Goal: Task Accomplishment & Management: Use online tool/utility

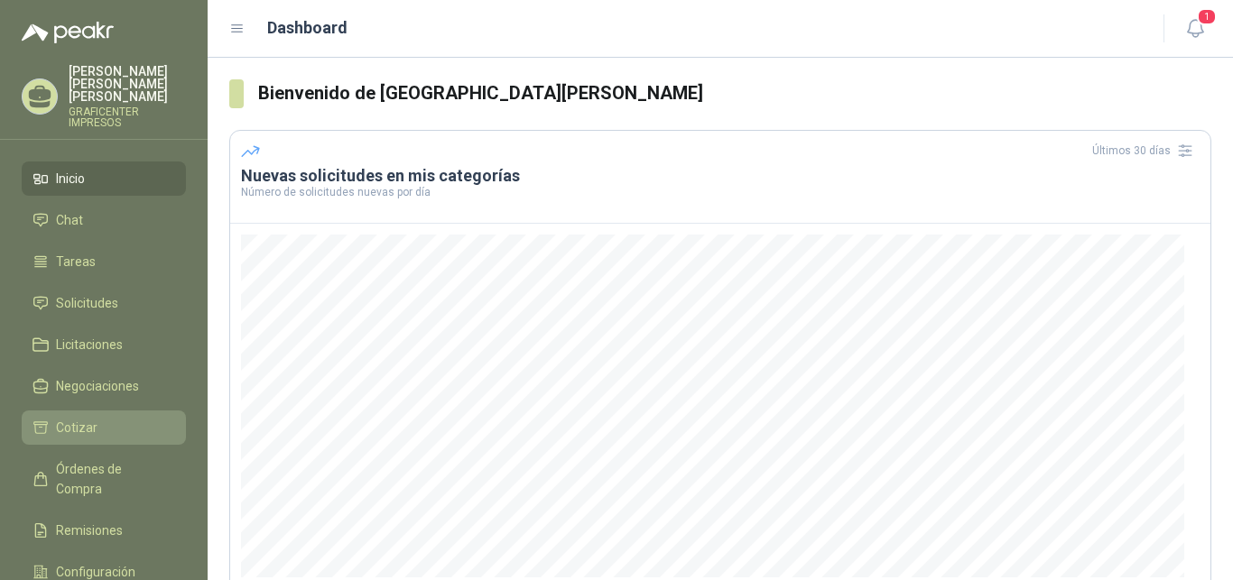
click at [80, 418] on span "Cotizar" at bounding box center [77, 428] width 42 height 20
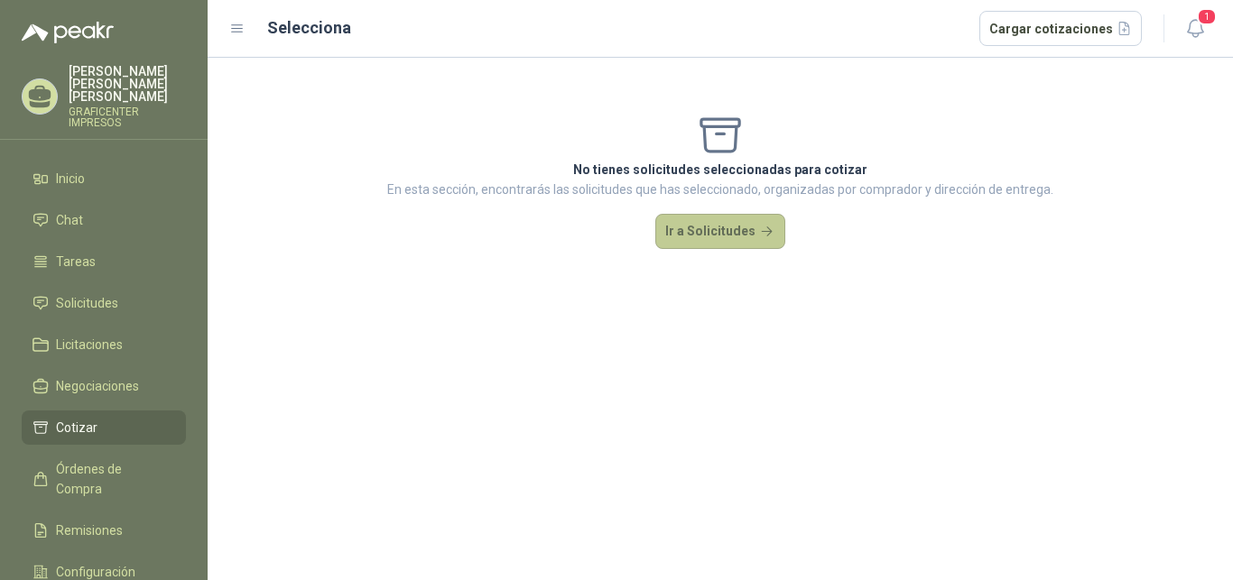
click at [708, 228] on button "Ir a Solicitudes" at bounding box center [720, 232] width 130 height 36
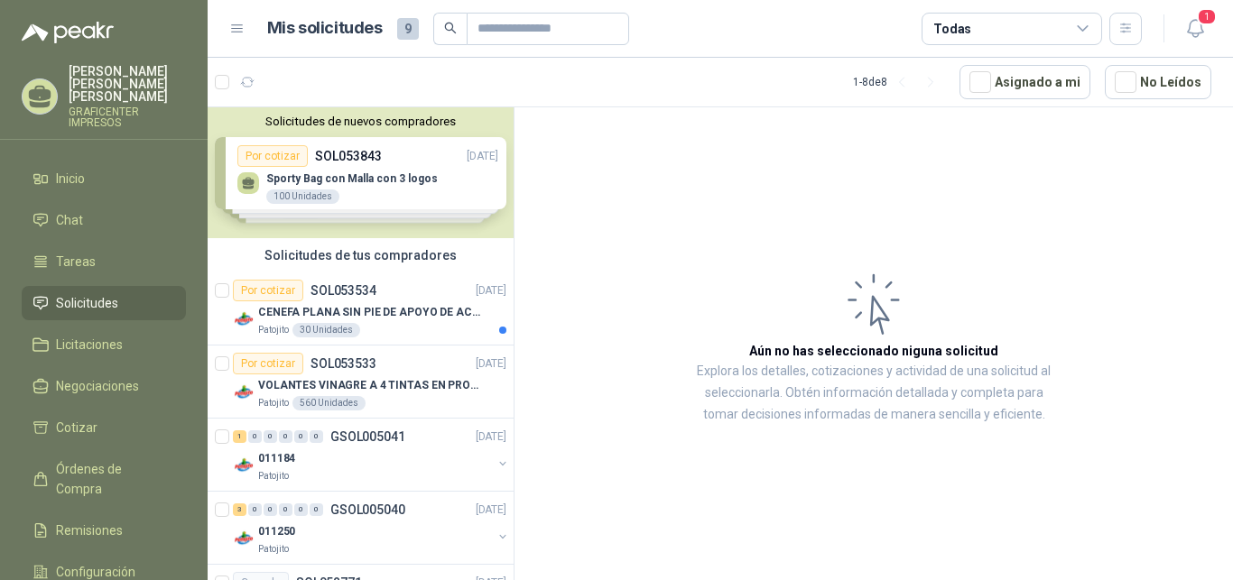
click at [98, 293] on span "Solicitudes" at bounding box center [87, 303] width 62 height 20
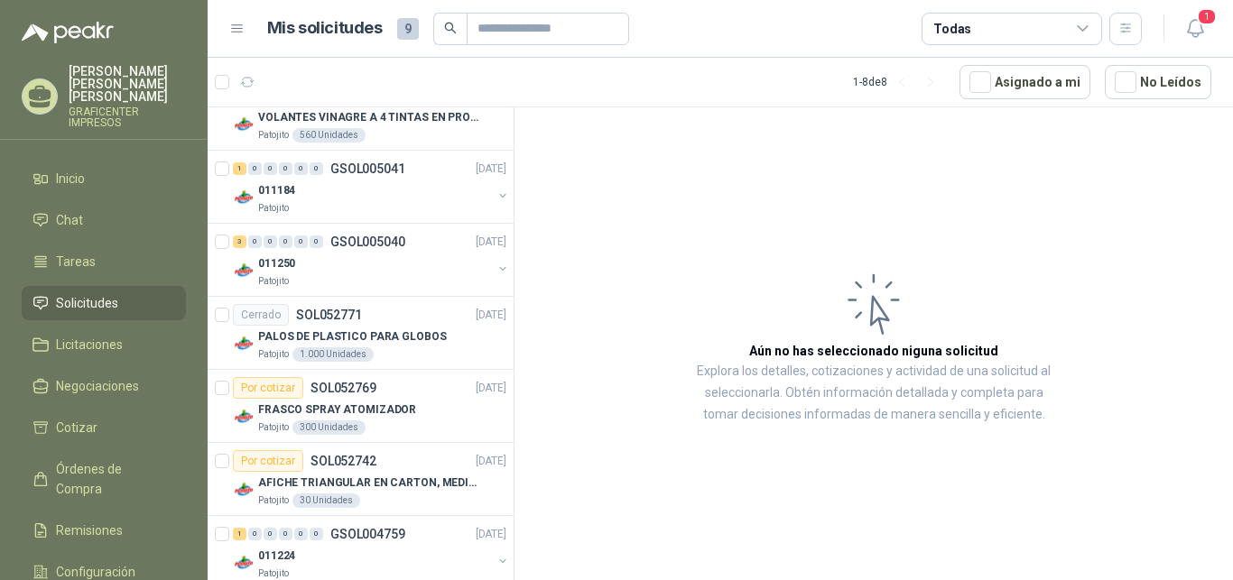
scroll to position [296, 0]
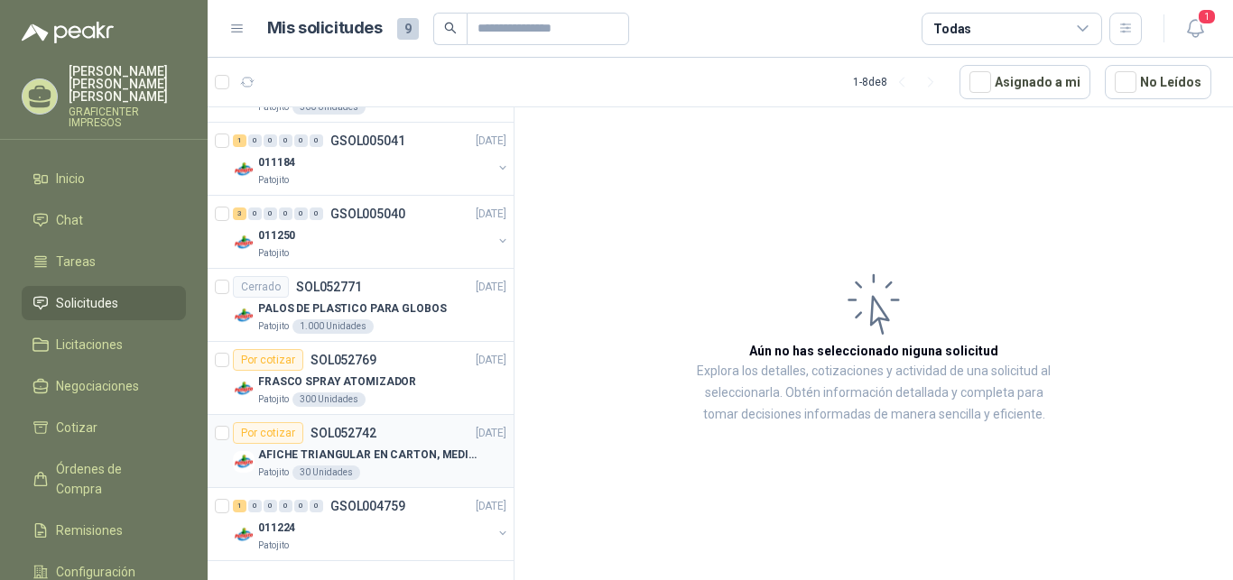
click at [318, 448] on p "AFICHE TRIANGULAR EN CARTON, MEDIDAS 30 CM X 45 CM" at bounding box center [370, 455] width 225 height 17
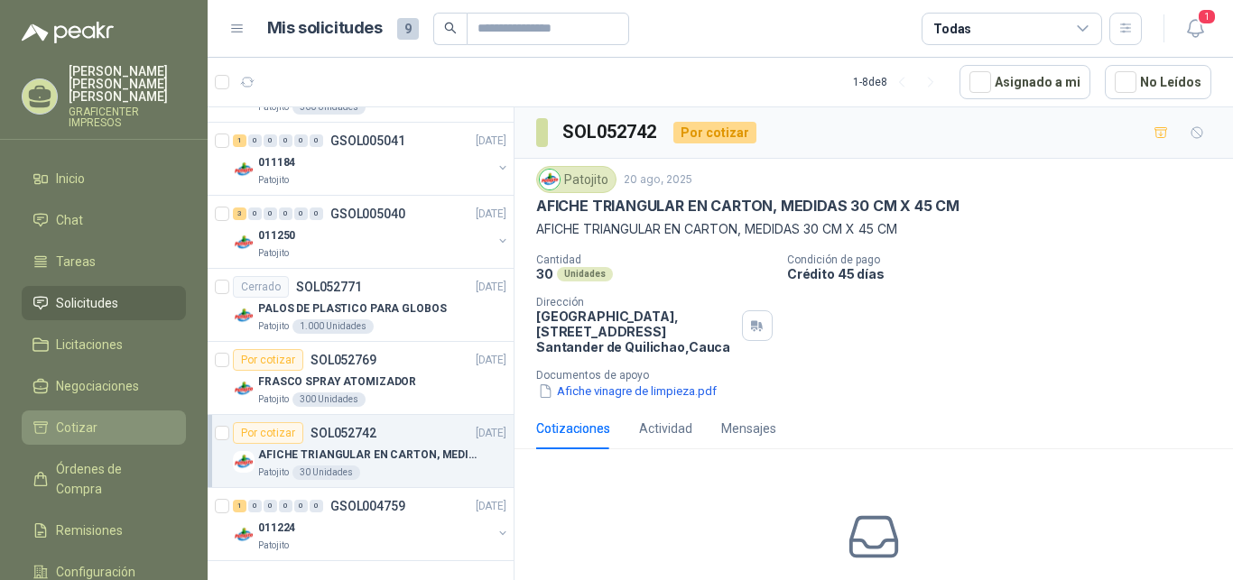
click at [68, 418] on span "Cotizar" at bounding box center [77, 428] width 42 height 20
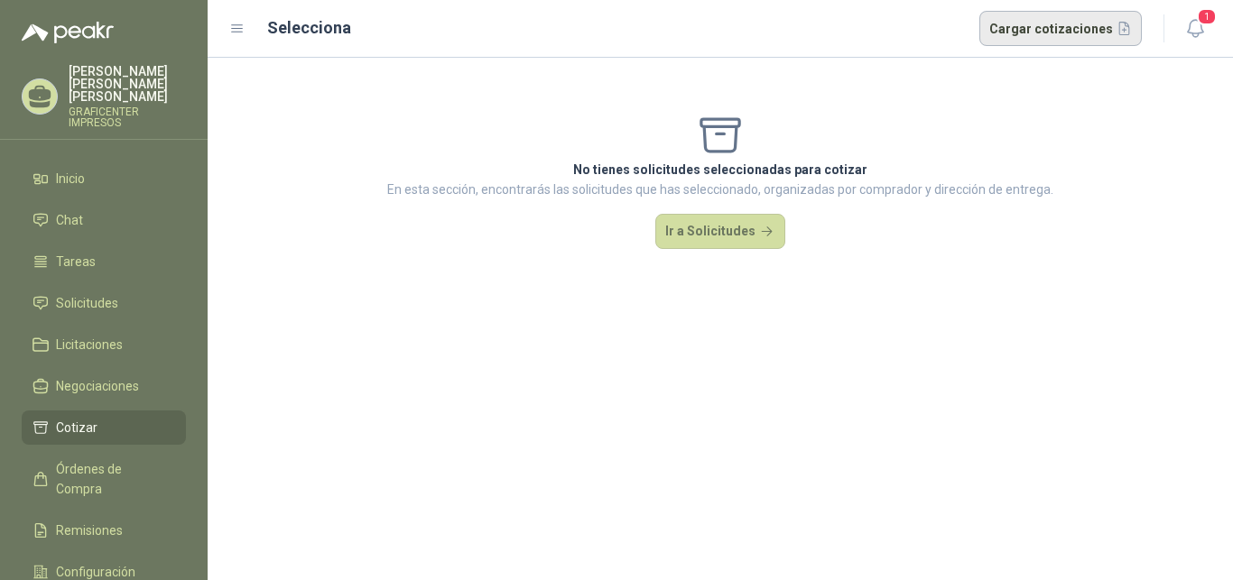
click at [1062, 30] on button "Cargar cotizaciones" at bounding box center [1060, 29] width 163 height 36
click at [1056, 29] on button "Cargar cotizaciones" at bounding box center [1060, 29] width 163 height 36
click at [1060, 23] on button "Cargar cotizaciones" at bounding box center [1060, 29] width 163 height 36
click at [1127, 30] on button "Cargar cotizaciones" at bounding box center [1060, 29] width 163 height 36
click at [244, 27] on icon at bounding box center [237, 29] width 16 height 16
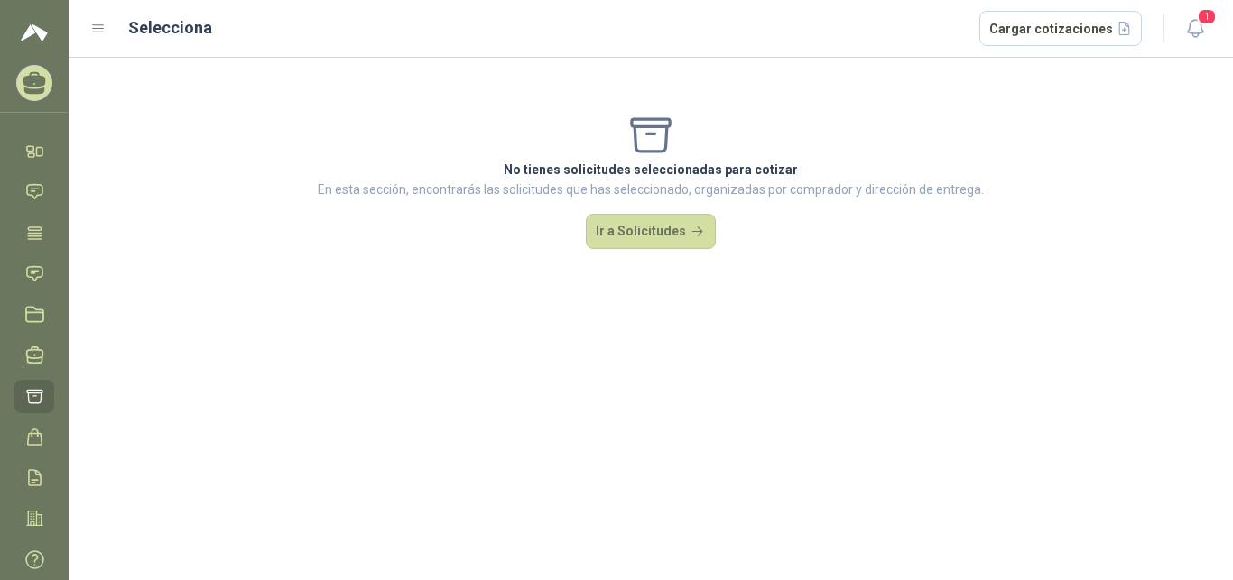
click at [102, 29] on icon at bounding box center [98, 28] width 11 height 7
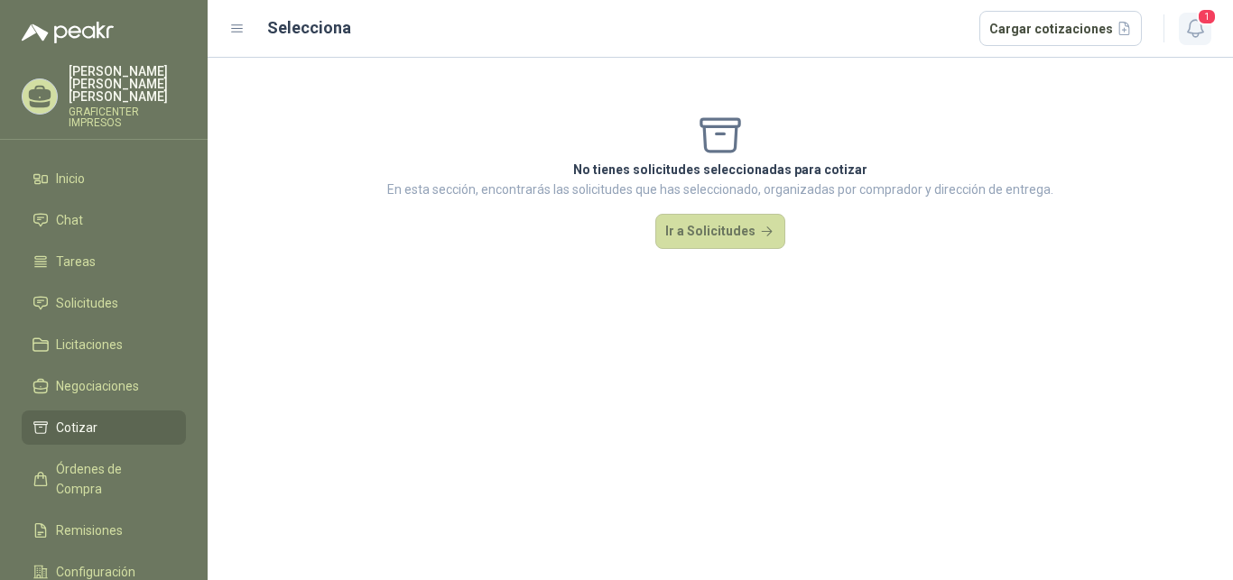
click at [1206, 15] on span "1" at bounding box center [1207, 16] width 20 height 17
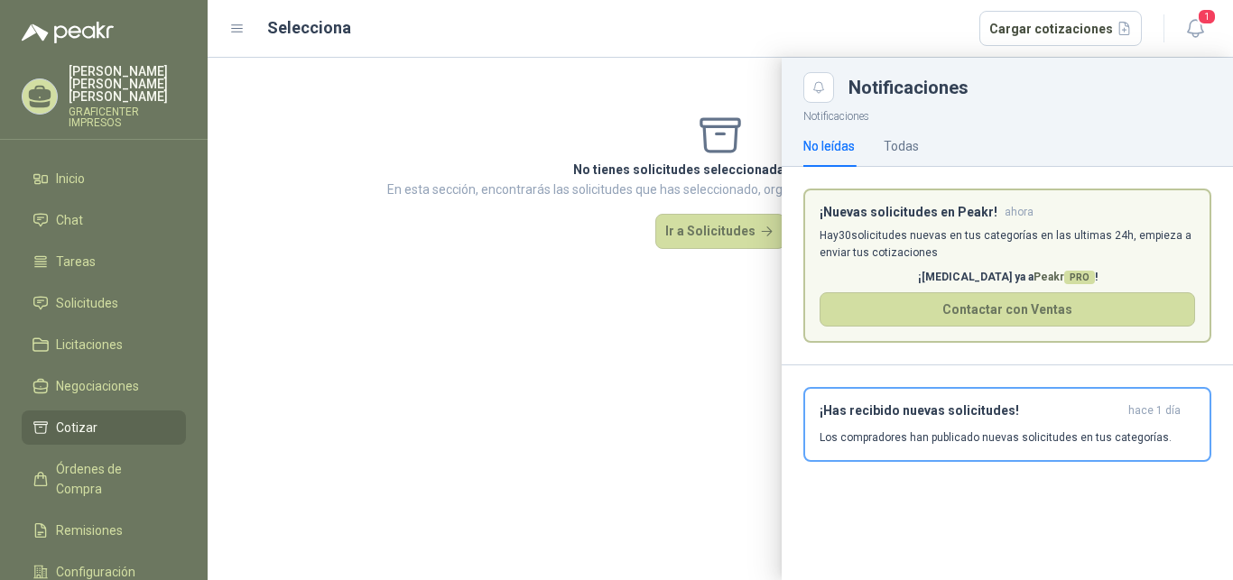
drag, startPoint x: 699, startPoint y: 340, endPoint x: 704, endPoint y: 332, distance: 9.8
click at [699, 339] on div at bounding box center [720, 319] width 1025 height 523
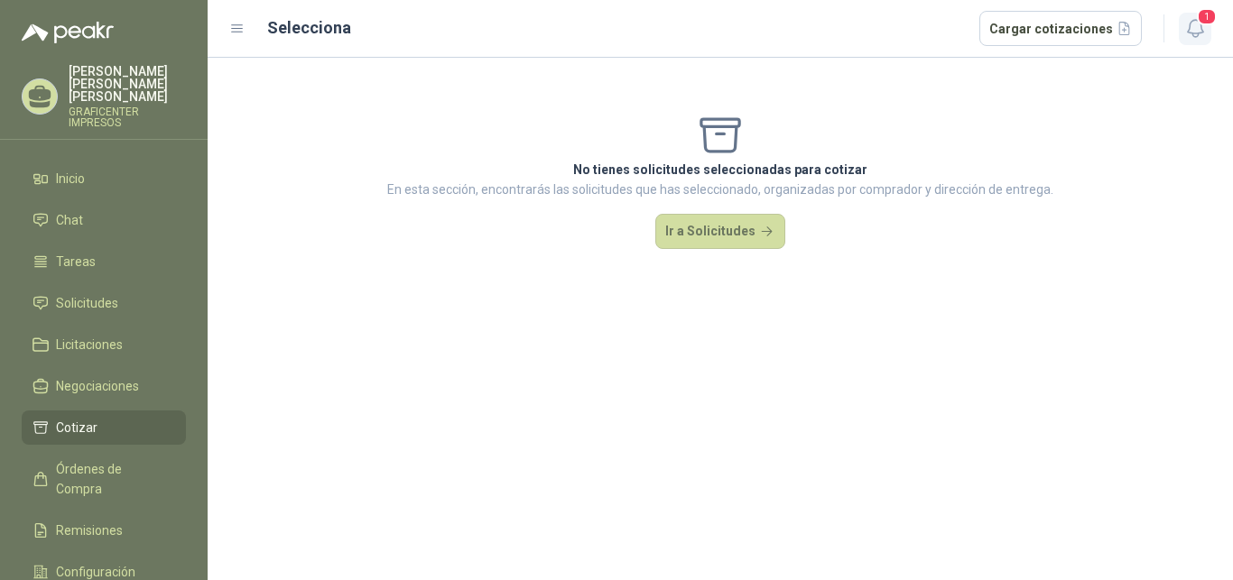
click at [1204, 12] on span "1" at bounding box center [1207, 16] width 20 height 17
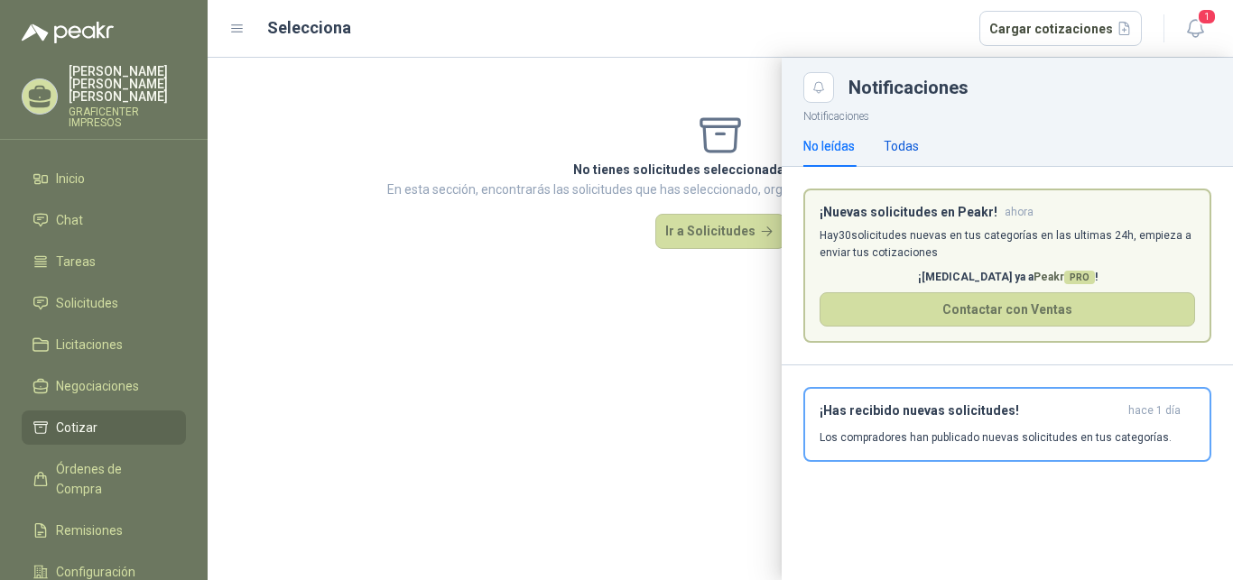
click at [893, 143] on div "Todas" at bounding box center [901, 146] width 35 height 20
click at [730, 84] on div at bounding box center [720, 319] width 1025 height 523
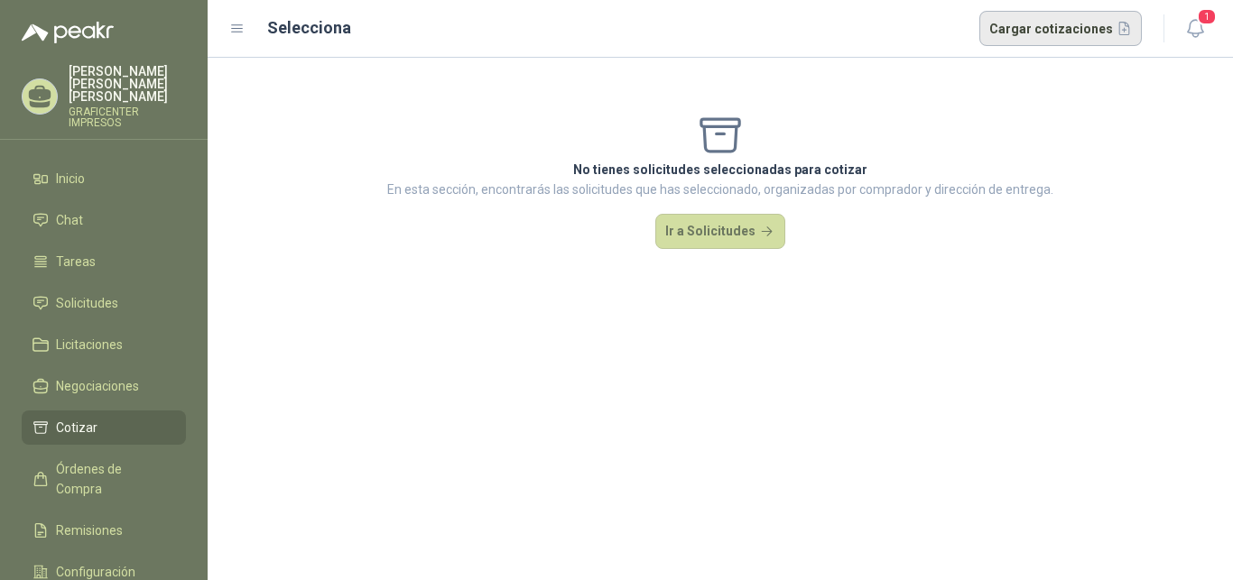
click at [1122, 27] on button "Cargar cotizaciones" at bounding box center [1060, 29] width 163 height 36
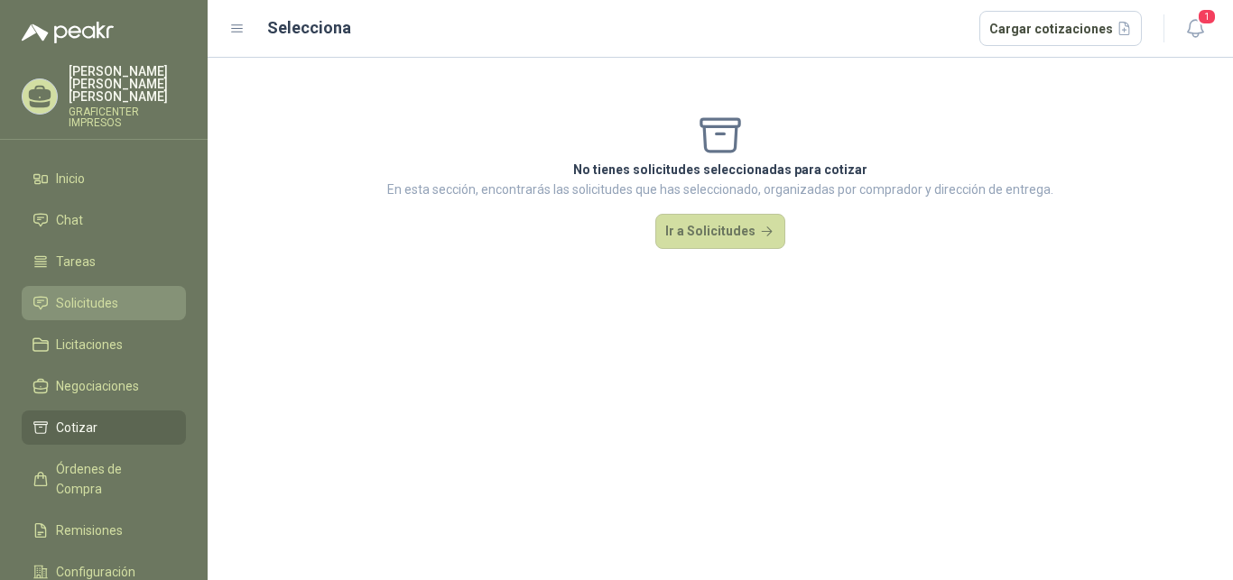
click at [75, 296] on span "Solicitudes" at bounding box center [87, 303] width 62 height 20
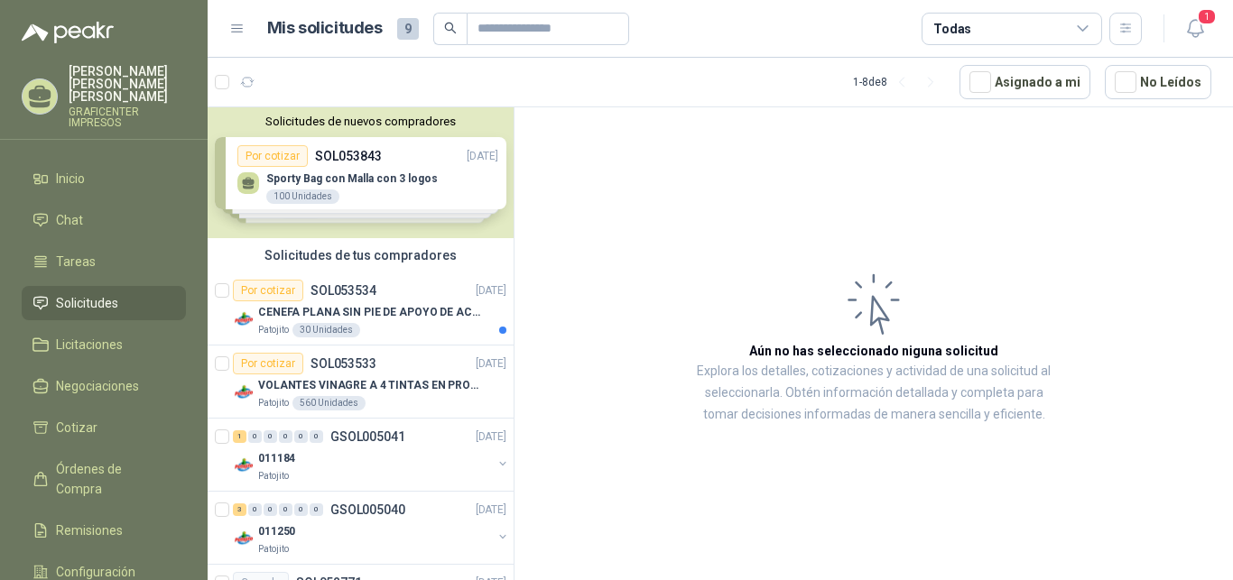
click at [1086, 199] on article "Aún no has seleccionado niguna solicitud Explora los detalles, cotizaciones y a…" at bounding box center [873, 346] width 718 height 479
click at [1206, 20] on span "1" at bounding box center [1207, 16] width 20 height 17
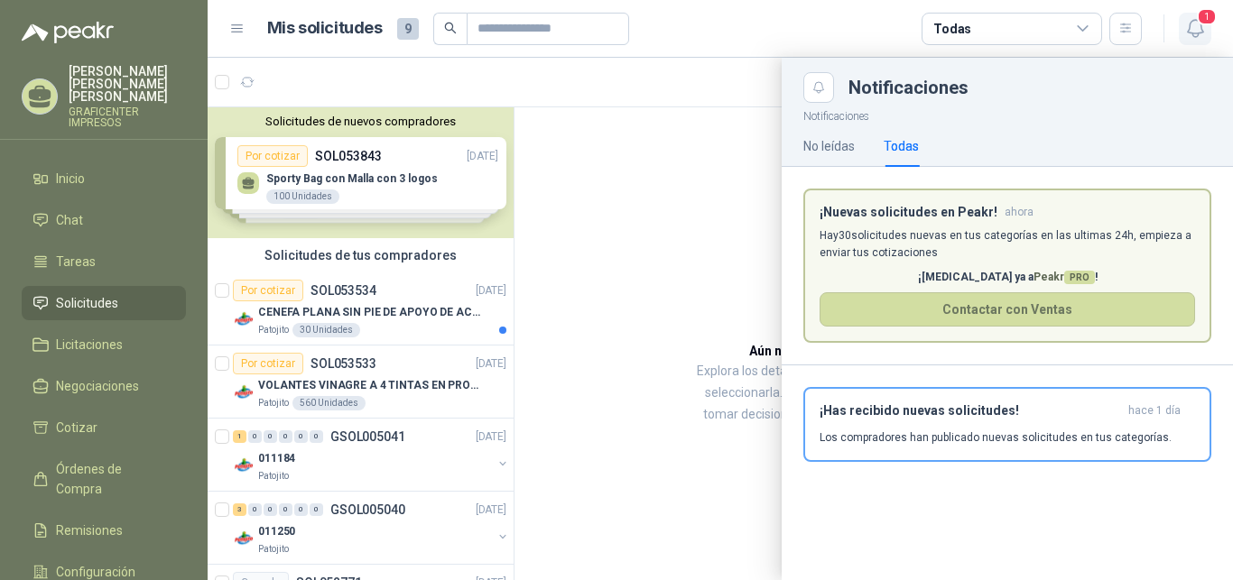
click at [1206, 20] on span "1" at bounding box center [1207, 16] width 20 height 17
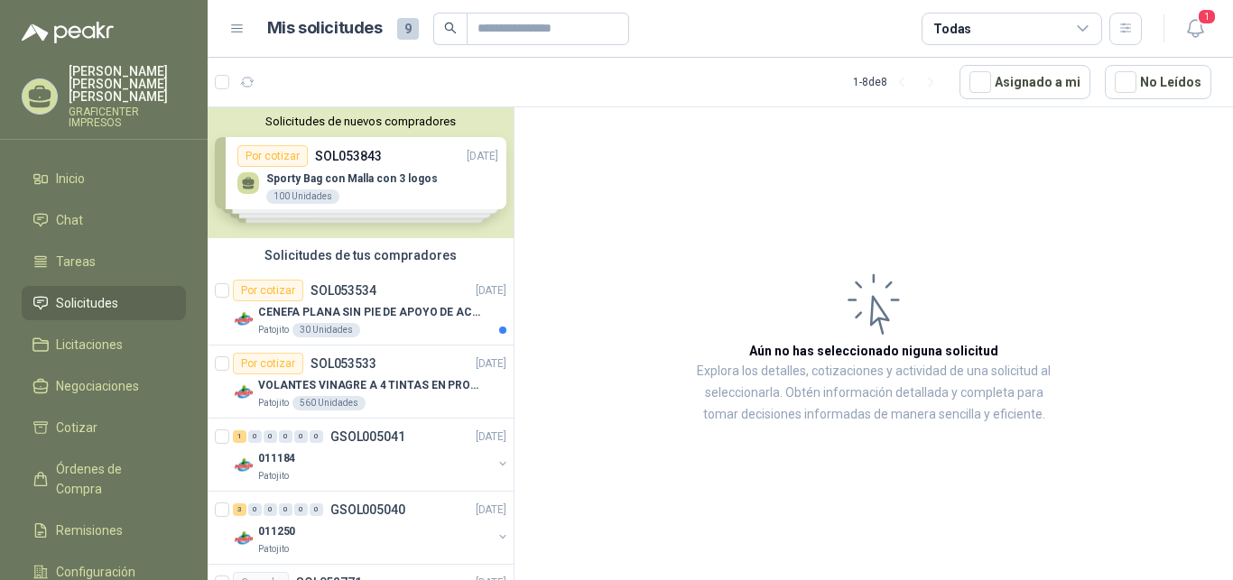
click at [1087, 22] on icon at bounding box center [1083, 29] width 16 height 16
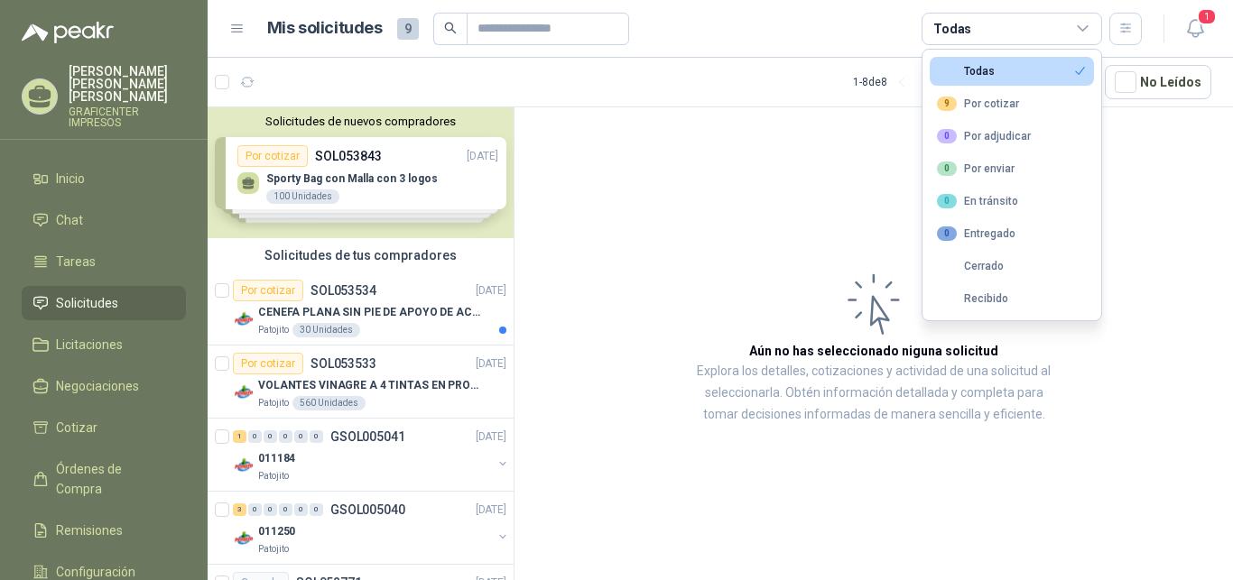
click at [1181, 207] on article "Aún no has seleccionado niguna solicitud Explora los detalles, cotizaciones y a…" at bounding box center [873, 346] width 718 height 479
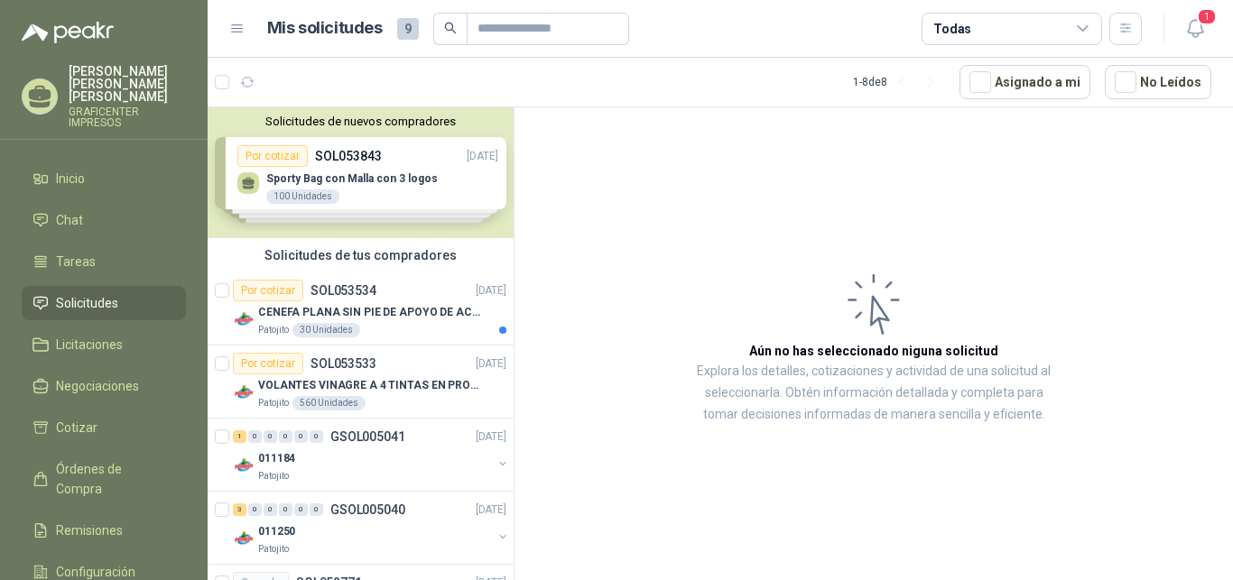
click at [826, 209] on article "Aún no has seleccionado niguna solicitud Explora los detalles, cotizaciones y a…" at bounding box center [873, 346] width 718 height 479
click at [93, 418] on span "Cotizar" at bounding box center [77, 428] width 42 height 20
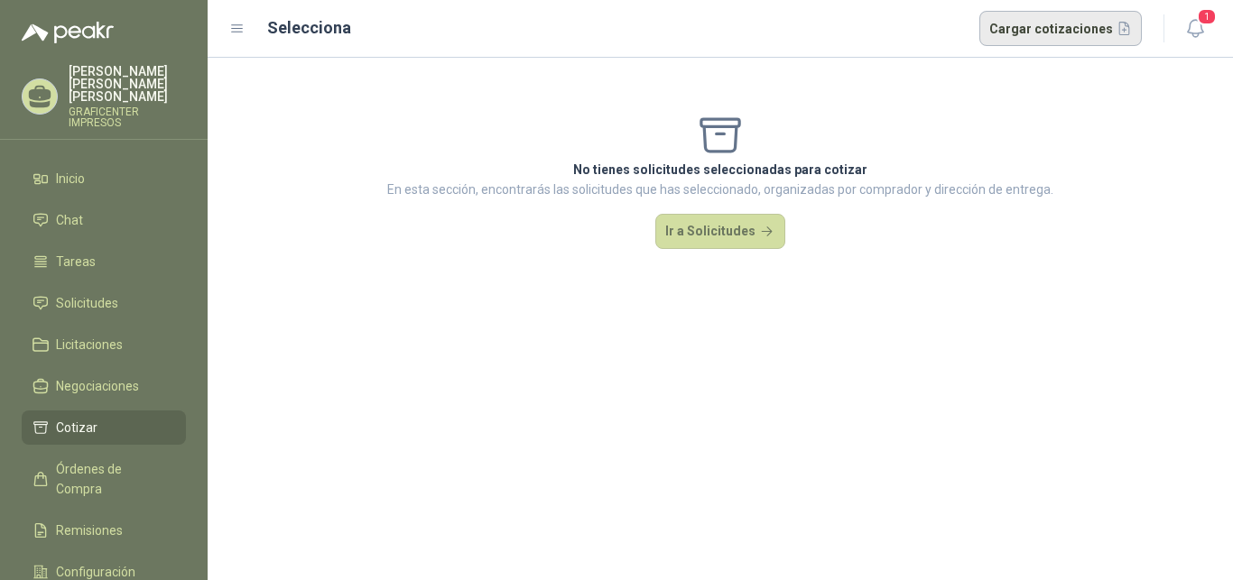
click at [1035, 21] on button "Cargar cotizaciones" at bounding box center [1060, 29] width 163 height 36
click at [1040, 35] on button "Cargar cotizaciones" at bounding box center [1060, 29] width 163 height 36
click at [1134, 126] on div "No tienes solicitudes seleccionadas para cotizar En esta sección, encontrarás l…" at bounding box center [720, 180] width 1025 height 245
click at [854, 214] on div "No tienes solicitudes seleccionadas para cotizar En esta sección, encontrarás l…" at bounding box center [720, 180] width 1025 height 245
click at [732, 229] on button "Ir a Solicitudes" at bounding box center [720, 232] width 130 height 36
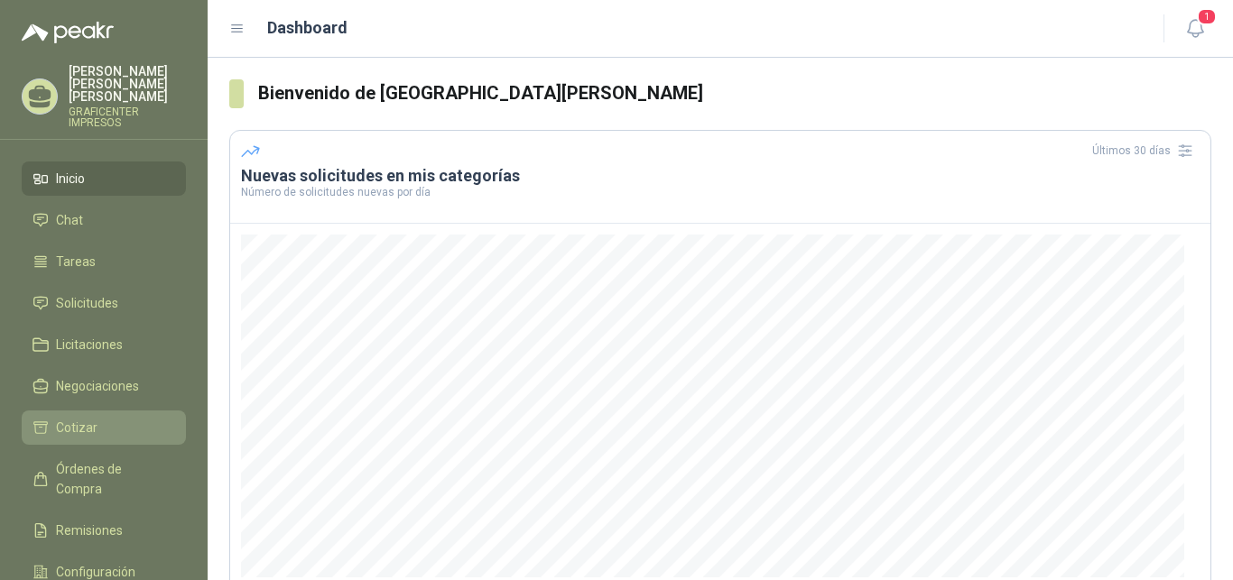
click at [70, 418] on span "Cotizar" at bounding box center [77, 428] width 42 height 20
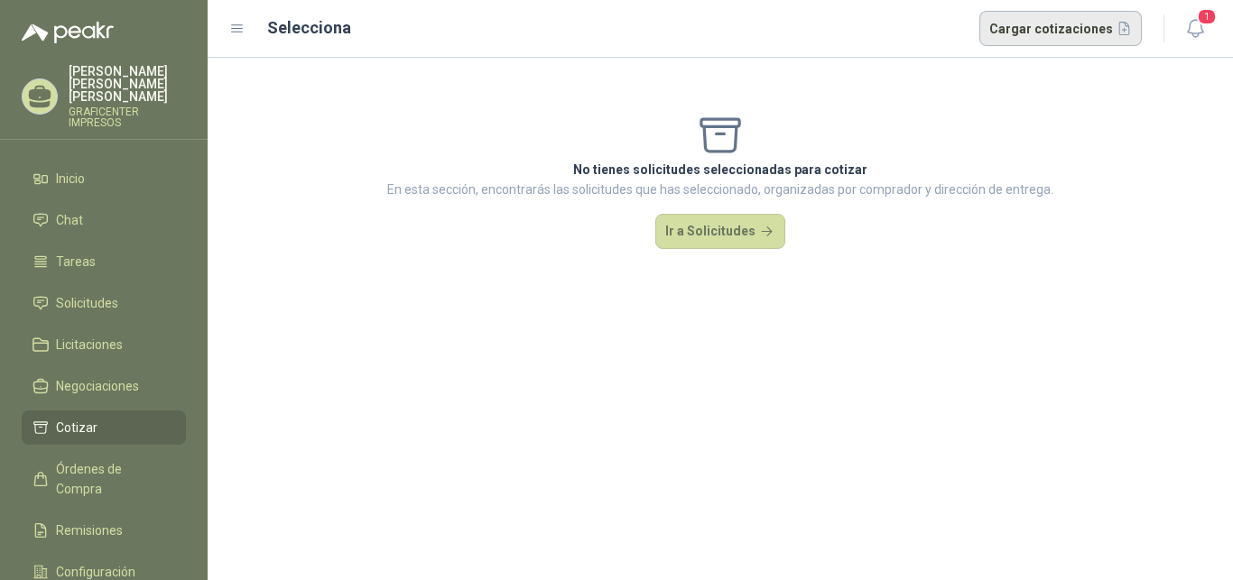
click at [1043, 24] on button "Cargar cotizaciones" at bounding box center [1060, 29] width 163 height 36
click at [1050, 27] on button "Cargar cotizaciones" at bounding box center [1060, 29] width 163 height 36
click at [1036, 26] on button "Cargar cotizaciones" at bounding box center [1060, 29] width 163 height 36
click at [915, 309] on div "No tienes solicitudes seleccionadas para cotizar En esta sección, encontrarás l…" at bounding box center [720, 319] width 1025 height 523
click at [1043, 16] on button "Cargar cotizaciones" at bounding box center [1060, 29] width 163 height 36
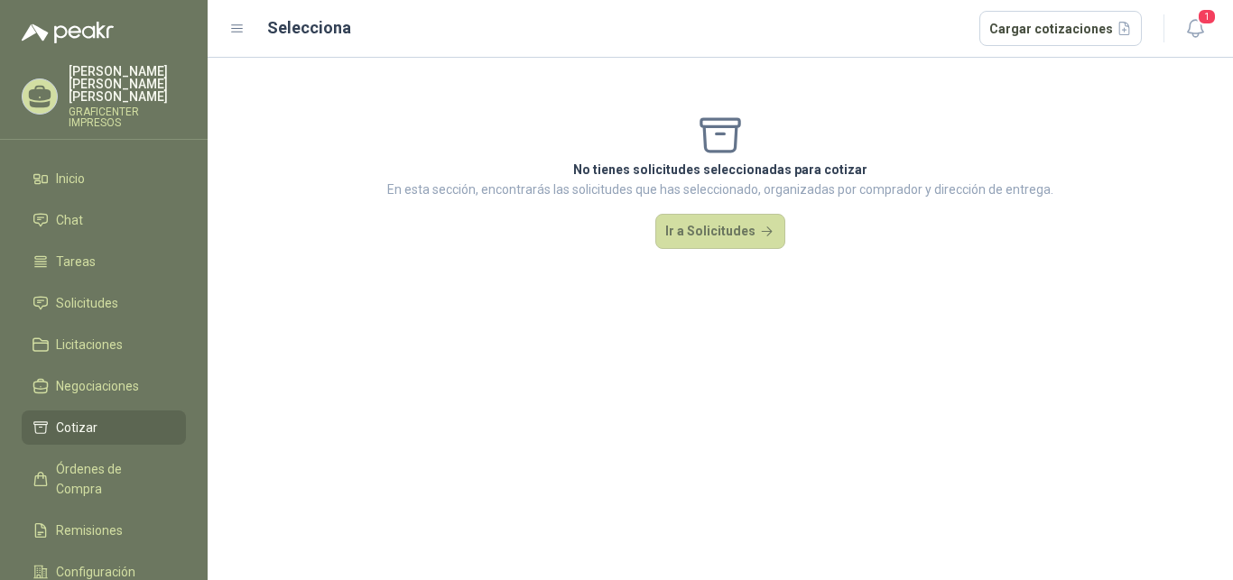
click at [1005, 370] on div "No tienes solicitudes seleccionadas para cotizar En esta sección, encontrarás l…" at bounding box center [720, 319] width 1025 height 523
